Goal: Transaction & Acquisition: Purchase product/service

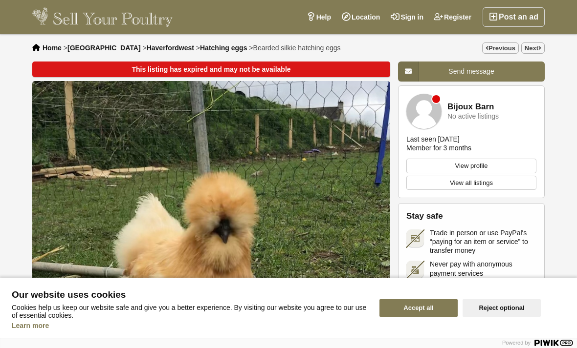
click at [200, 44] on span "Hatching eggs" at bounding box center [223, 48] width 47 height 8
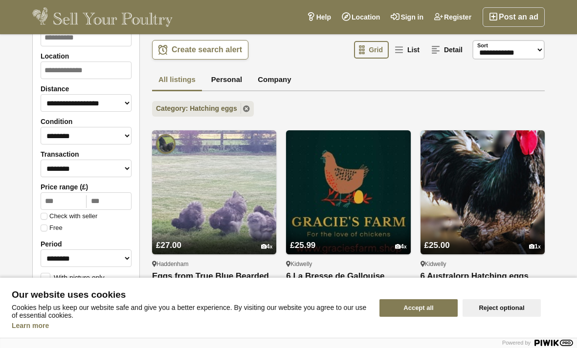
scroll to position [51, 0]
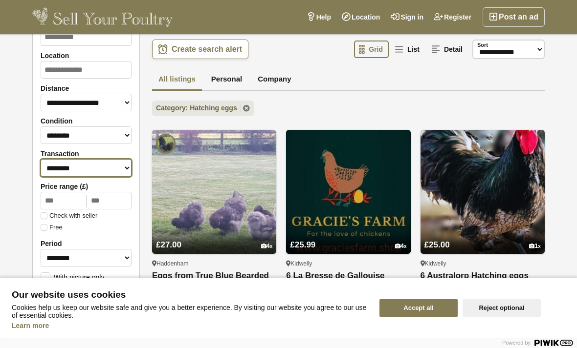
click at [53, 166] on select "******** ******** ****** ******* *******" at bounding box center [86, 168] width 91 height 18
select select "*"
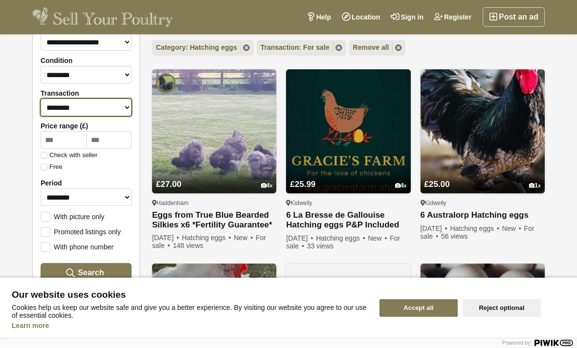
scroll to position [114, 0]
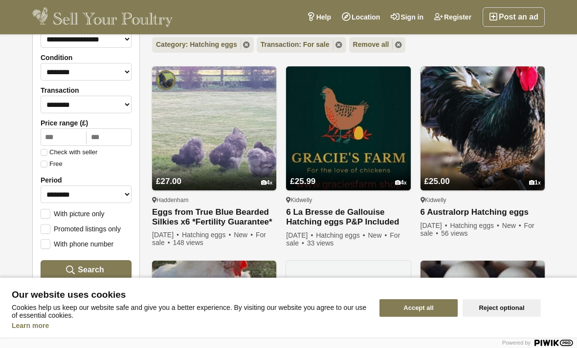
click at [51, 213] on label "With picture only" at bounding box center [73, 213] width 64 height 9
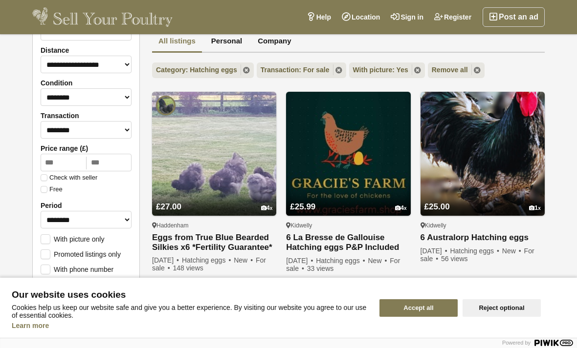
scroll to position [88, 0]
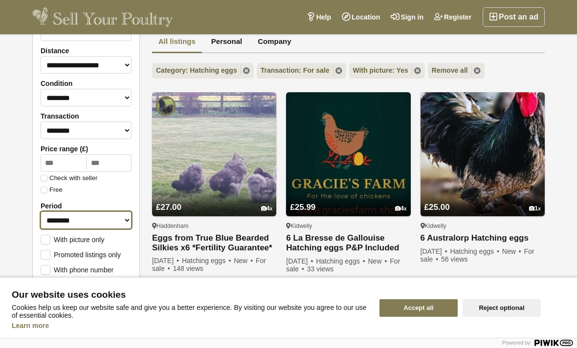
click at [48, 223] on select "**********" at bounding box center [86, 221] width 91 height 18
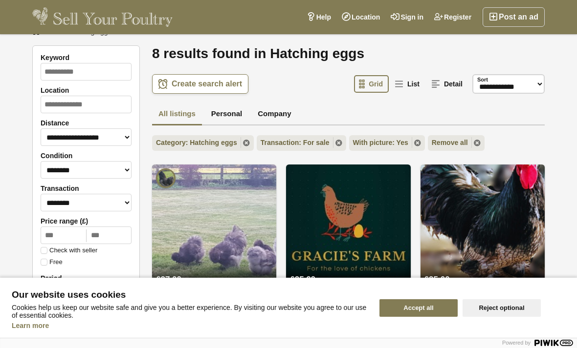
scroll to position [16, 0]
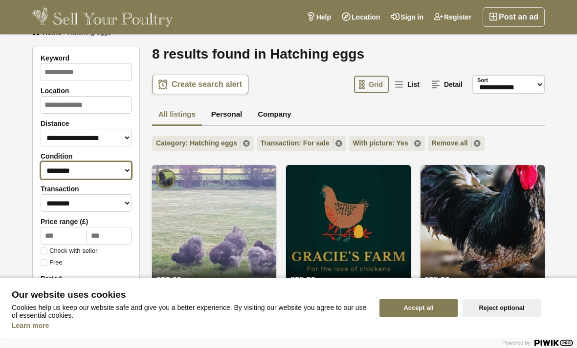
click at [50, 172] on select "******** *** ****" at bounding box center [86, 171] width 91 height 18
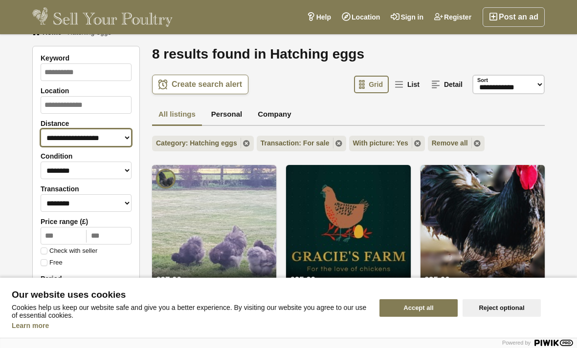
click at [51, 135] on select "**********" at bounding box center [86, 138] width 91 height 18
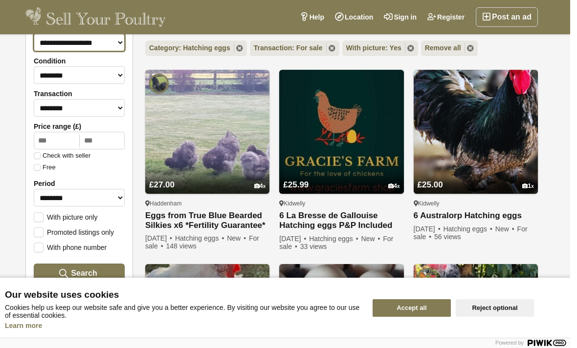
scroll to position [138, 0]
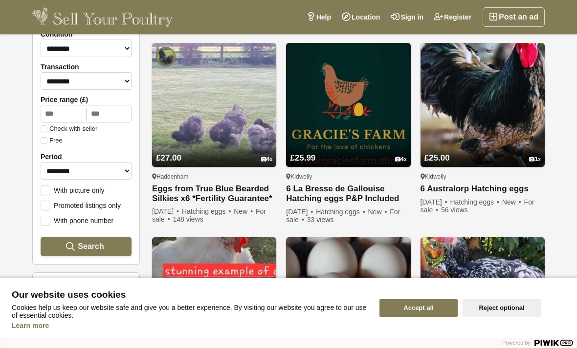
click at [175, 132] on img at bounding box center [214, 105] width 124 height 124
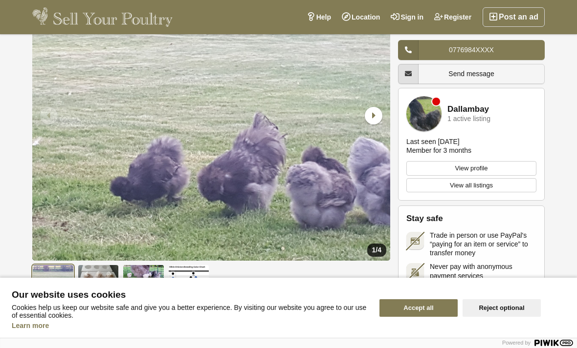
scroll to position [97, 0]
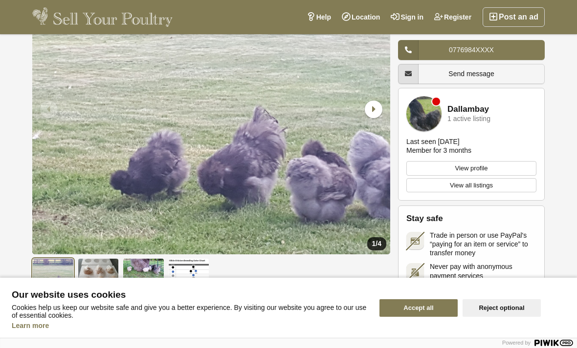
click at [136, 277] on img at bounding box center [144, 276] width 42 height 35
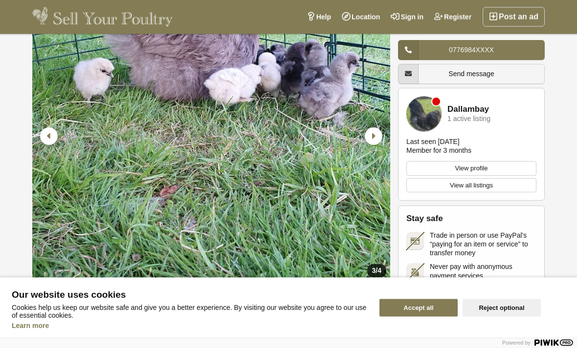
scroll to position [76, 0]
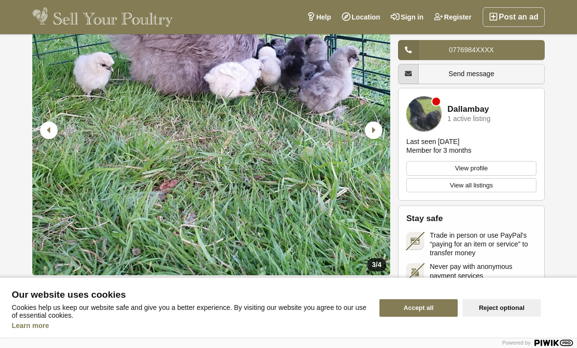
click at [86, 290] on img at bounding box center [99, 297] width 42 height 35
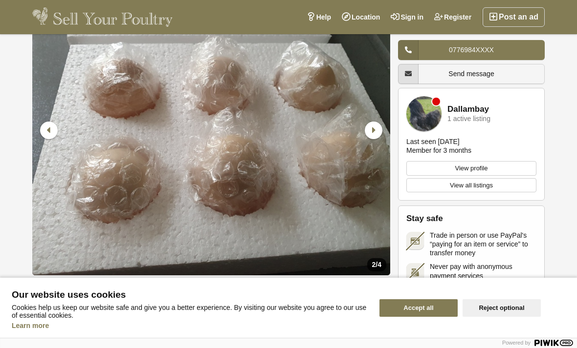
click at [58, 292] on img at bounding box center [53, 297] width 42 height 35
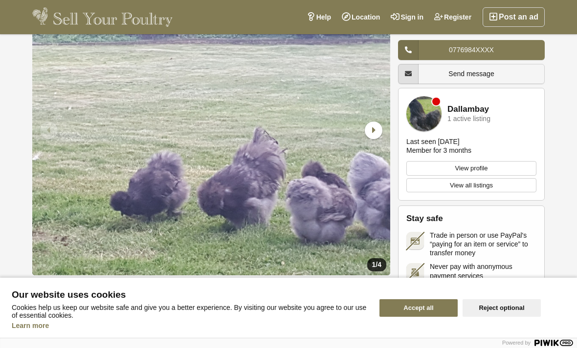
click at [54, 289] on img at bounding box center [53, 297] width 42 height 35
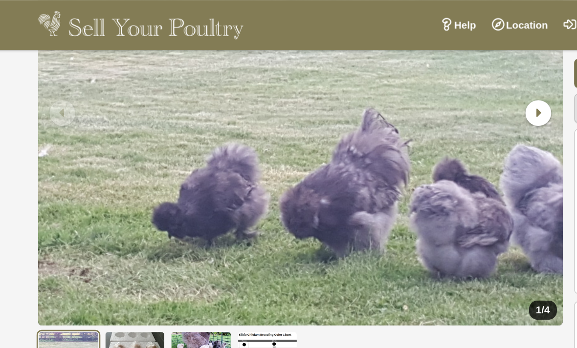
scroll to position [129, 0]
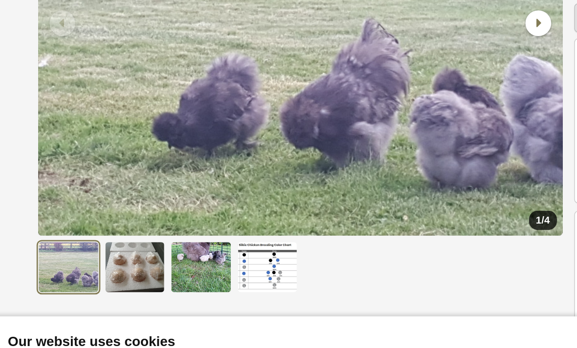
click at [83, 227] on img at bounding box center [99, 244] width 42 height 35
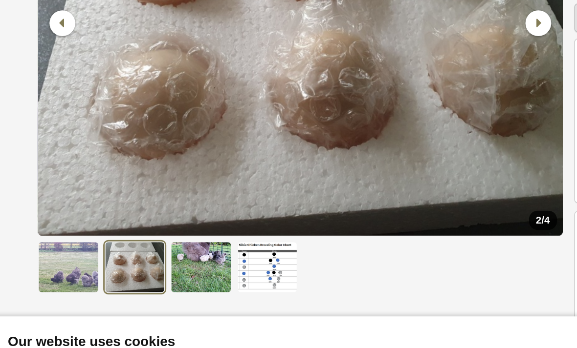
click at [133, 227] on img at bounding box center [144, 244] width 42 height 35
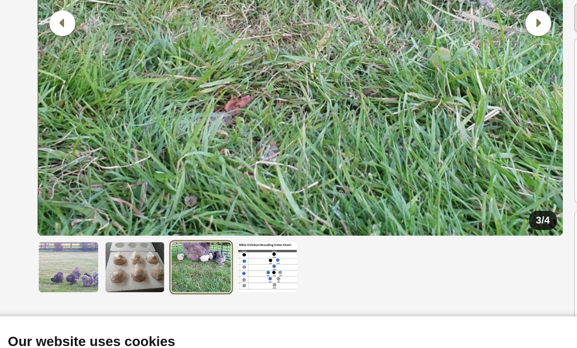
click at [180, 227] on img at bounding box center [189, 244] width 42 height 35
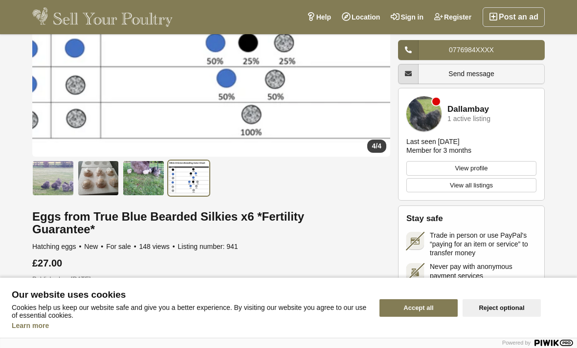
scroll to position [201, 0]
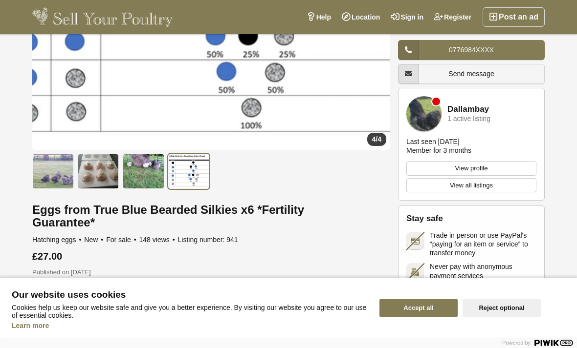
click at [54, 172] on img at bounding box center [53, 171] width 42 height 35
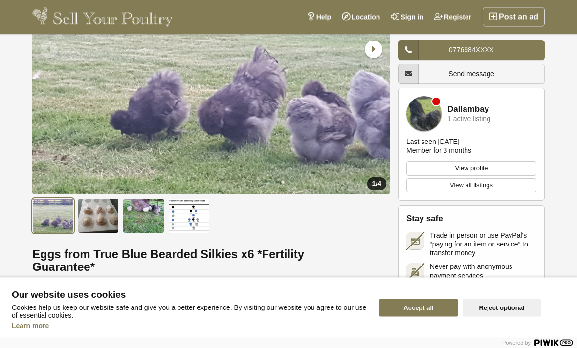
scroll to position [155, 0]
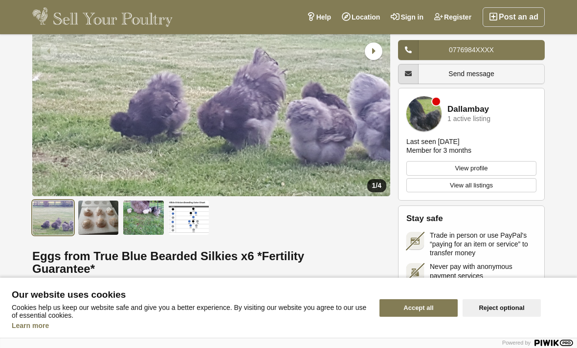
click at [98, 227] on img at bounding box center [99, 217] width 42 height 35
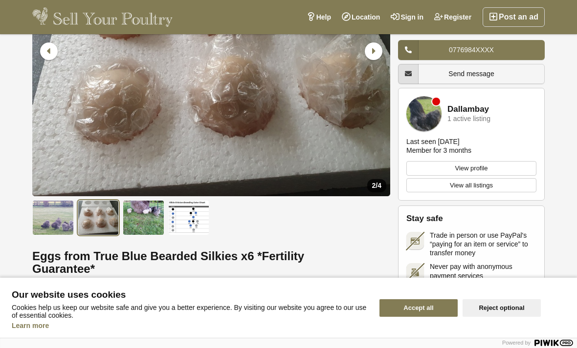
click at [145, 222] on img at bounding box center [144, 217] width 42 height 35
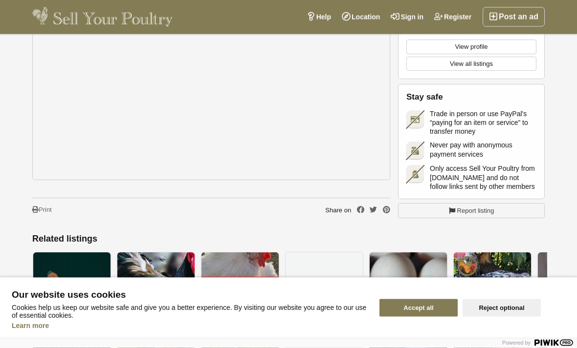
scroll to position [923, 0]
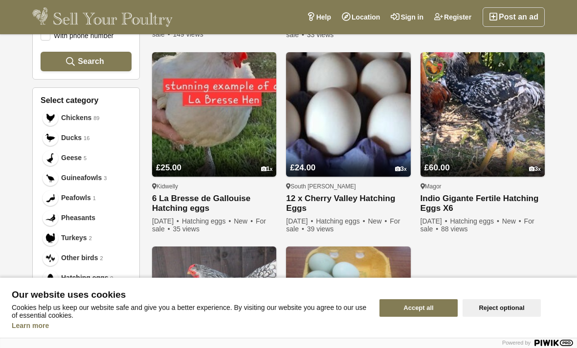
scroll to position [327, 0]
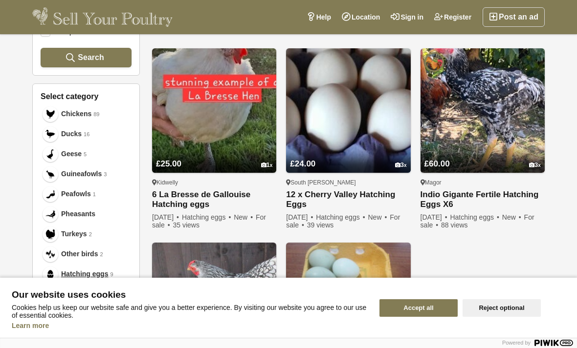
click at [492, 138] on img at bounding box center [482, 110] width 124 height 124
